Goal: Information Seeking & Learning: Check status

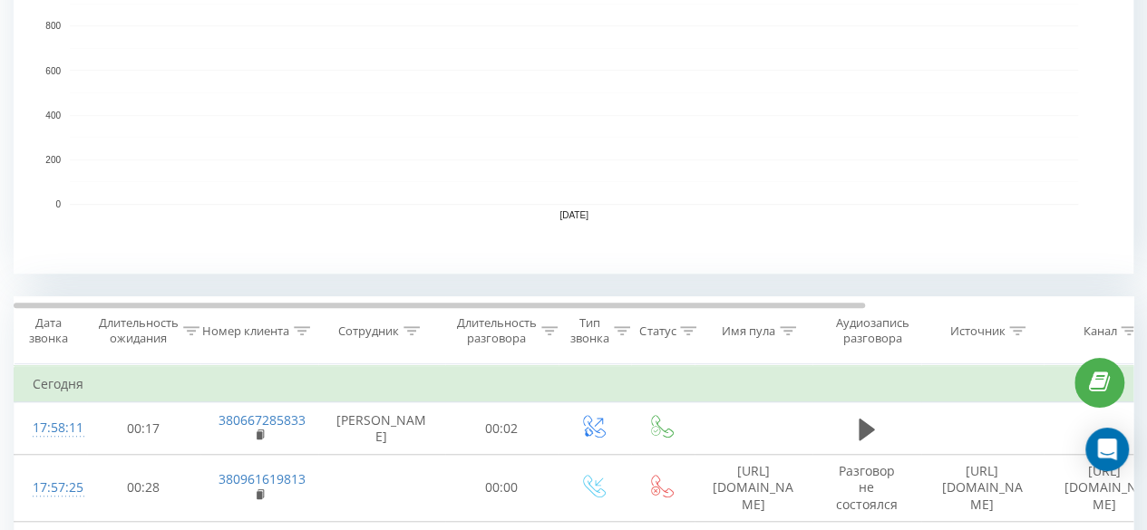
scroll to position [544, 0]
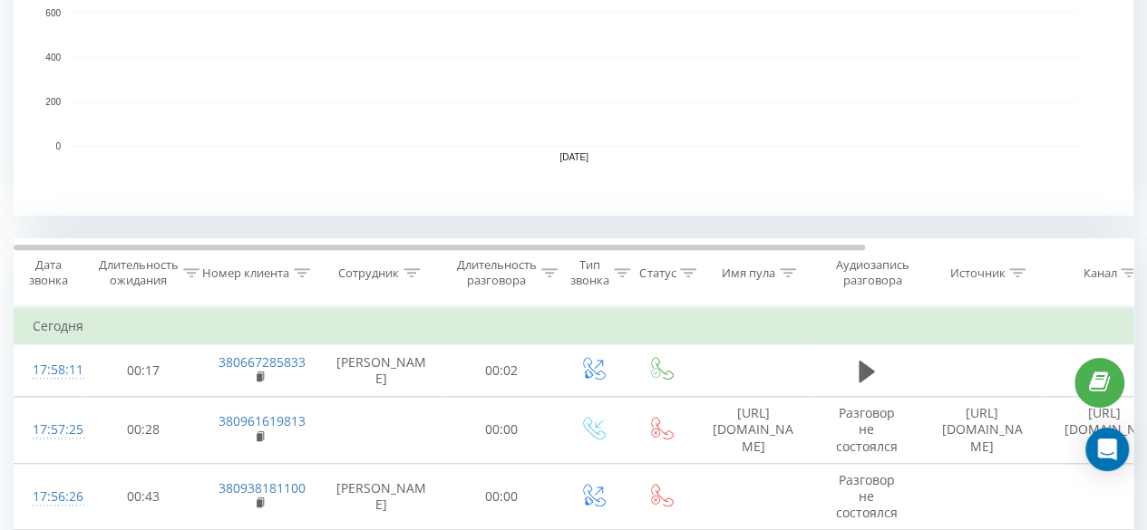
click at [406, 269] on icon at bounding box center [411, 272] width 16 height 9
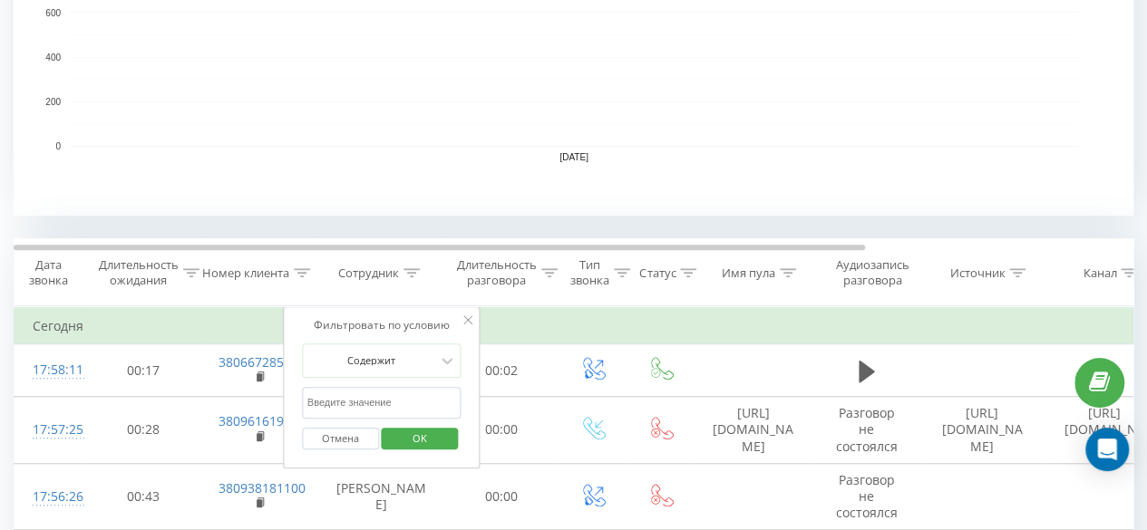
click at [359, 400] on input "text" at bounding box center [382, 403] width 160 height 32
type input "[PERSON_NAME]"
click at [421, 434] on span "OK" at bounding box center [419, 438] width 51 height 28
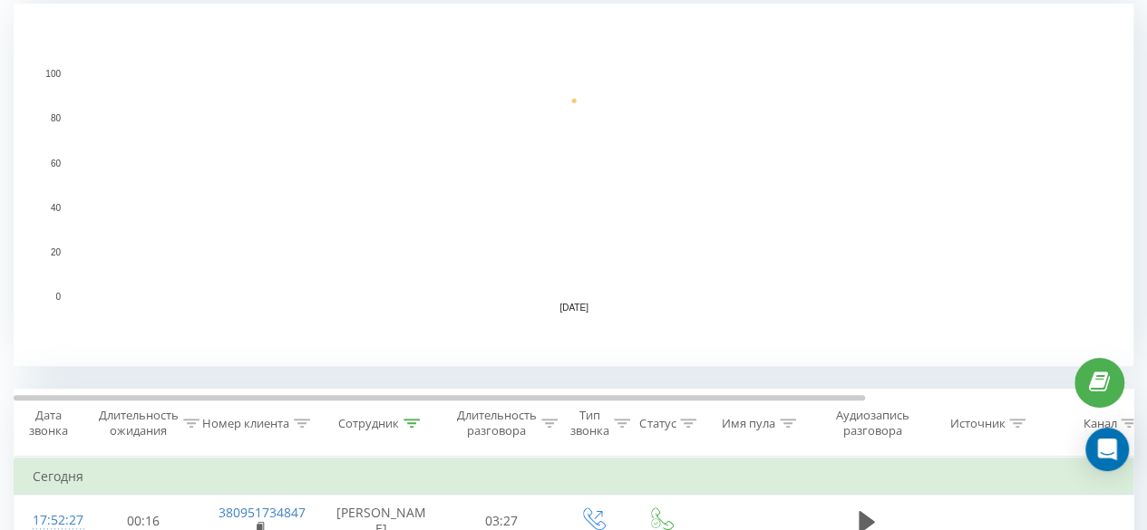
scroll to position [254, 0]
